Goal: Transaction & Acquisition: Subscribe to service/newsletter

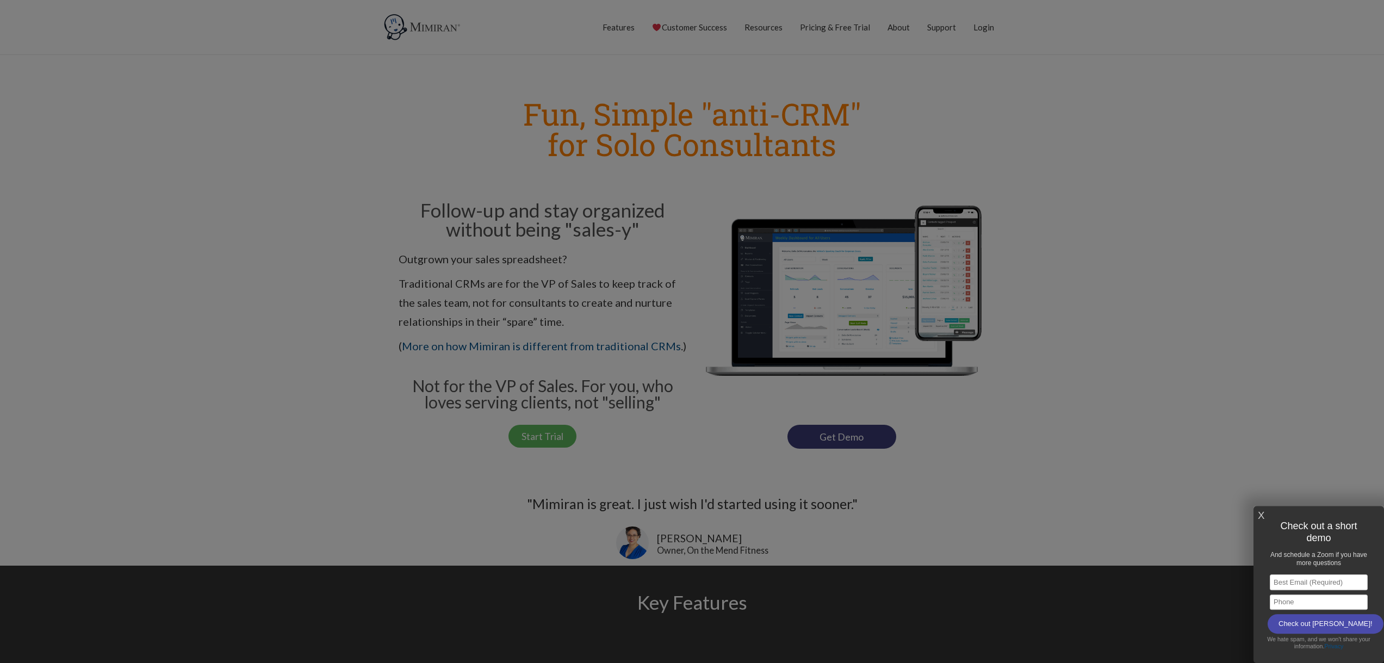
click at [1259, 514] on link "X" at bounding box center [1260, 516] width 7 height 18
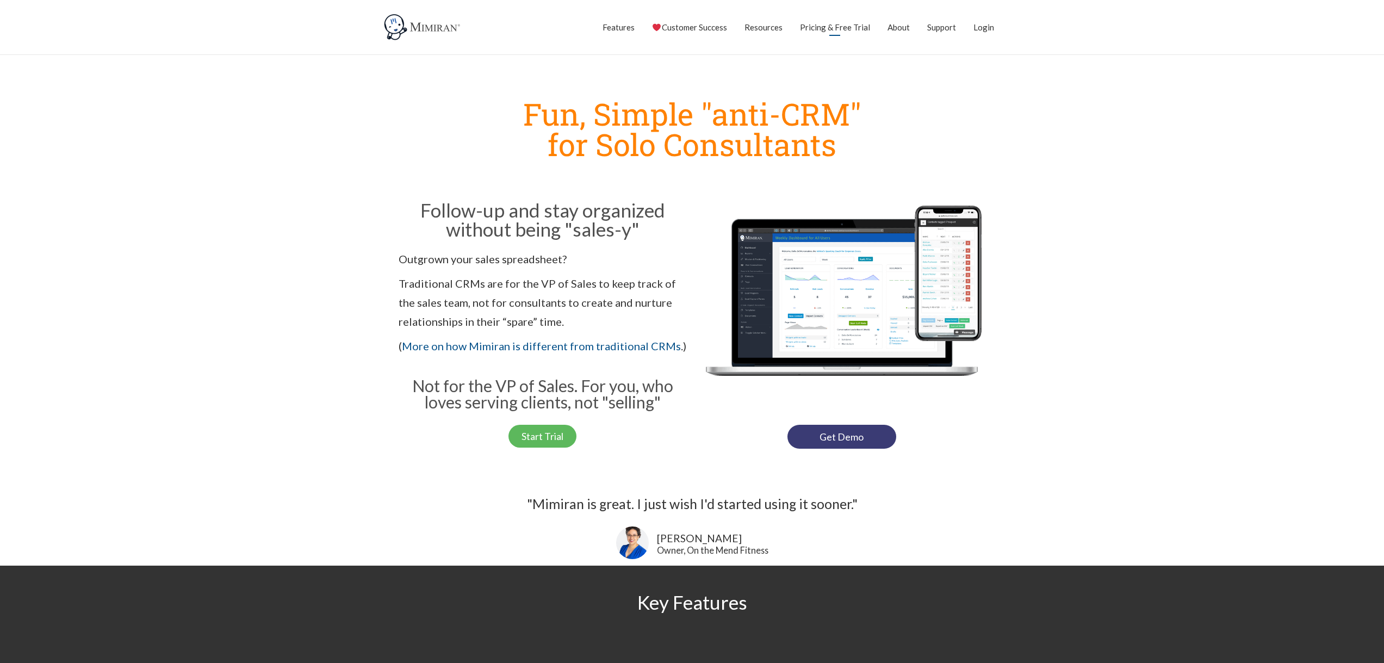
click at [841, 29] on link "Pricing & Free Trial" at bounding box center [835, 27] width 70 height 27
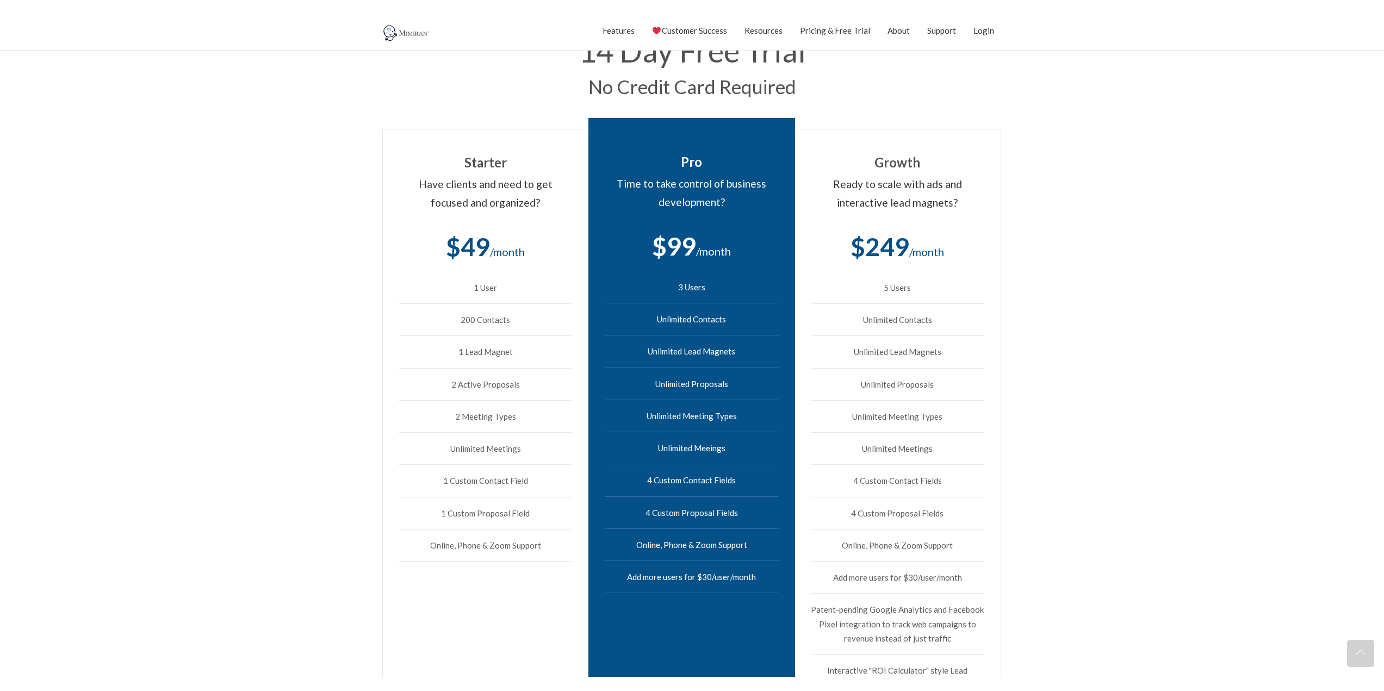
scroll to position [272, 0]
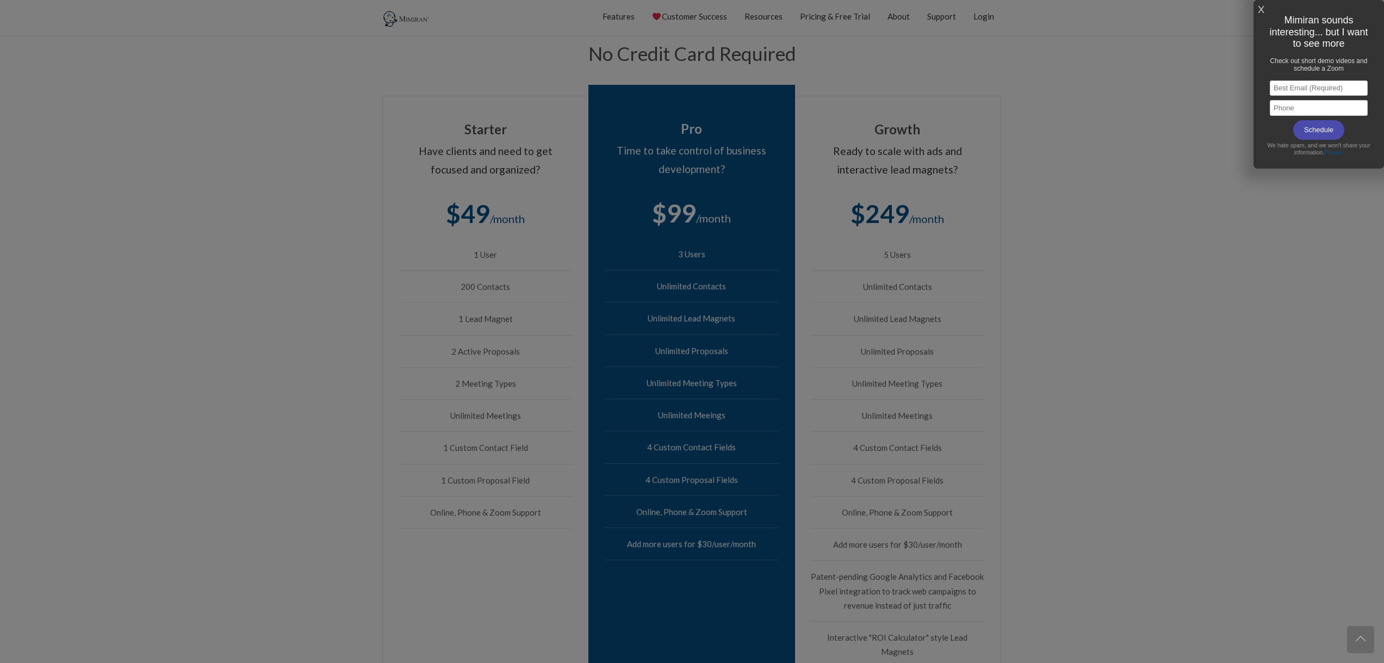
click at [1264, 5] on div "X Mimiran sounds interesting... but I want to see more Check out short demo vid…" at bounding box center [1318, 84] width 130 height 169
click at [1263, 8] on link "X" at bounding box center [1260, 10] width 7 height 18
